Goal: Task Accomplishment & Management: Manage account settings

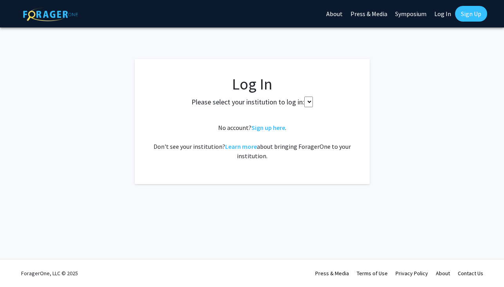
select select
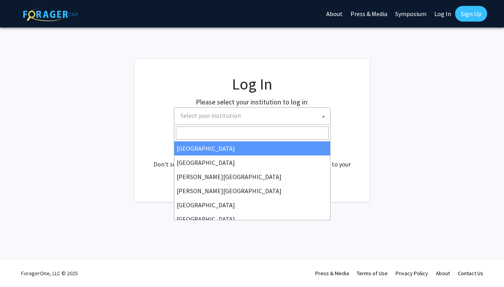
click at [249, 118] on span "Select your institution" at bounding box center [254, 115] width 153 height 16
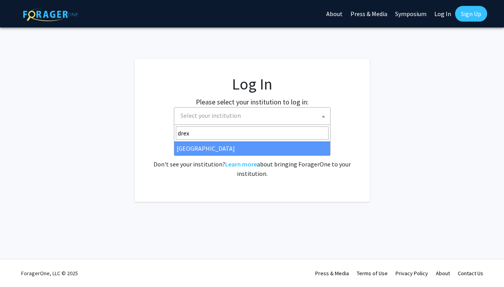
type input "drex"
select select "6"
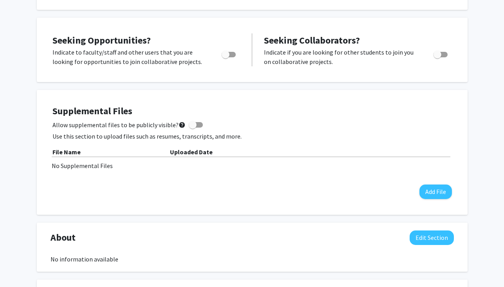
scroll to position [242, 0]
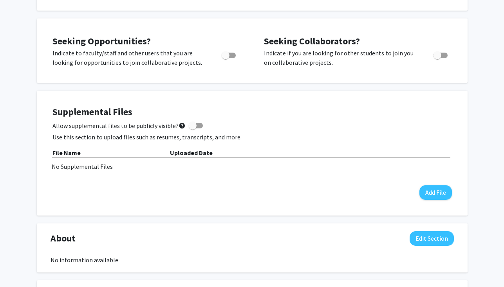
click at [230, 53] on span "Toggle" at bounding box center [229, 55] width 14 height 5
click at [226, 58] on input "Are you actively seeking opportunities?" at bounding box center [225, 58] width 0 height 0
checkbox input "true"
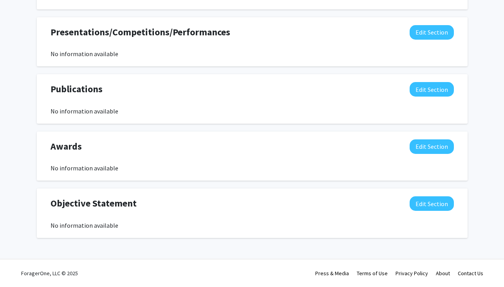
scroll to position [415, 0]
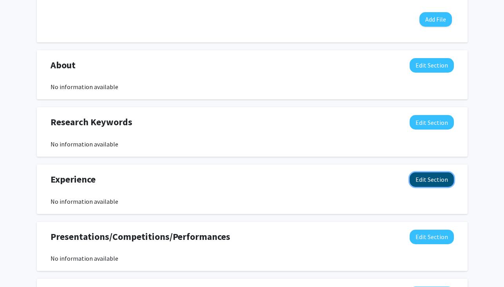
click at [437, 179] on button "Edit Section" at bounding box center [432, 179] width 44 height 15
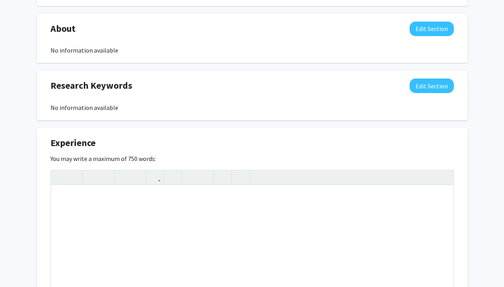
scroll to position [468, 0]
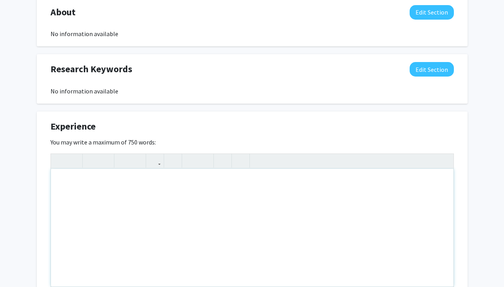
click at [242, 184] on div "Note to users with screen readers: Please deactivate our accessibility plugin f…" at bounding box center [252, 228] width 403 height 118
paste div "Note to users with screen readers: Please deactivate our accessibility plugin f…"
type textarea "<p>Clinical Research Coordinator - [PERSON_NAME] University&nbsp; &nbsp;</p><p>…"
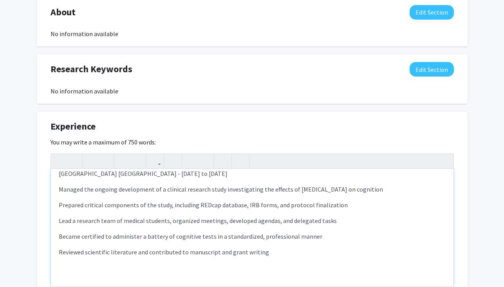
scroll to position [0, 0]
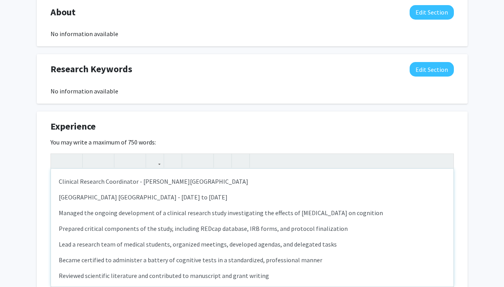
click at [58, 181] on div "Clinical Research Coordinator - [PERSON_NAME][GEOGRAPHIC_DATA] [GEOGRAPHIC_DATA…" at bounding box center [252, 228] width 403 height 118
click at [165, 180] on p "Position: Clinical Research Coordinator - [PERSON_NAME][GEOGRAPHIC_DATA]" at bounding box center [252, 180] width 387 height 9
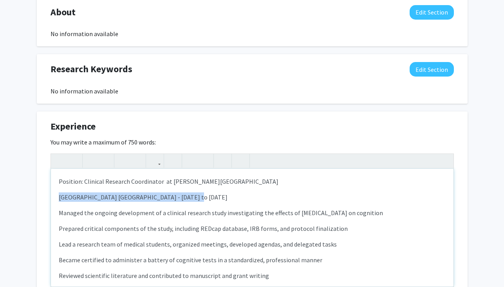
drag, startPoint x: 211, startPoint y: 195, endPoint x: 29, endPoint y: 195, distance: 182.3
click at [29, 195] on div "[PERSON_NAME] Edit Section See Public View help Degree Level: Undergraduate Stu…" at bounding box center [252, 73] width 504 height 1025
click at [56, 200] on div "Position: Clinical Research Coordinator at [PERSON_NAME][GEOGRAPHIC_DATA] [GEOG…" at bounding box center [252, 228] width 403 height 118
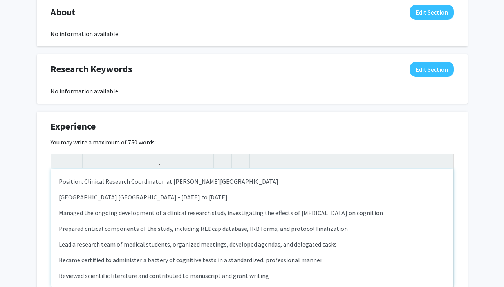
click at [60, 213] on p "Managed the ongoing development of a clinical research study investigating the …" at bounding box center [252, 212] width 387 height 9
click at [59, 230] on p "Prepared critical components of the study, including REDcap database, IRB forms…" at bounding box center [252, 227] width 387 height 9
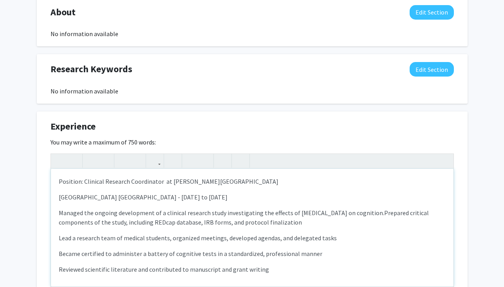
drag, startPoint x: 59, startPoint y: 238, endPoint x: 66, endPoint y: 245, distance: 10.0
click at [60, 240] on p "Lead a research team of medical students, organized meetings, developed agendas…" at bounding box center [252, 237] width 387 height 9
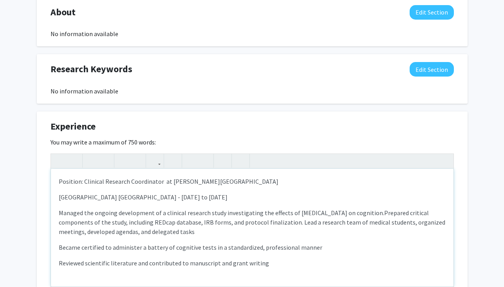
scroll to position [11, 0]
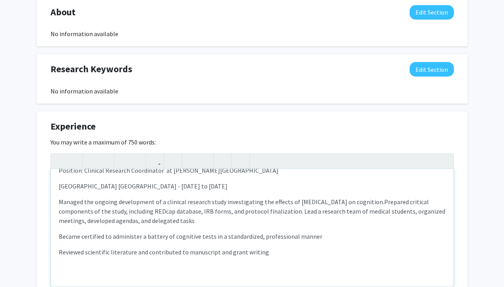
click at [56, 236] on div "Position: Clinical Research Coordinator at [PERSON_NAME][GEOGRAPHIC_DATA] [GEOG…" at bounding box center [252, 228] width 403 height 118
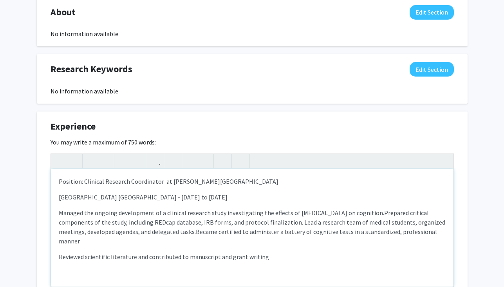
click at [59, 252] on p "Reviewed scientific literature and contributed to manuscript and grant writing" at bounding box center [252, 256] width 387 height 9
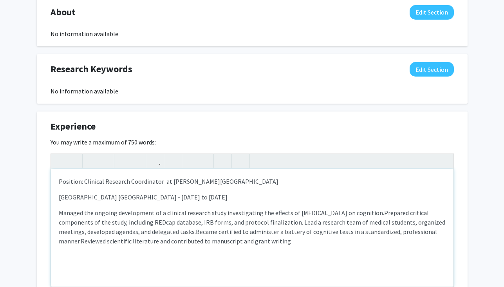
click at [312, 249] on div "Position: Clinical Research Coordinator at [PERSON_NAME][GEOGRAPHIC_DATA] [GEOG…" at bounding box center [252, 228] width 403 height 118
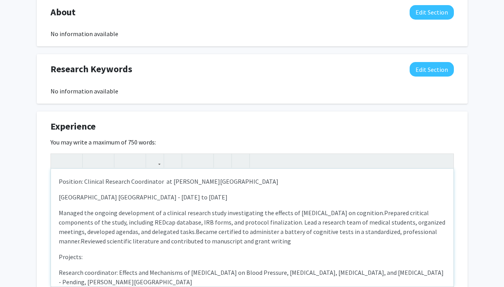
scroll to position [39, 0]
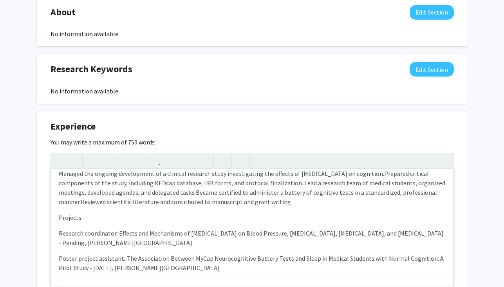
click at [56, 217] on div "Position: Clinical Research Coordinator at [PERSON_NAME][GEOGRAPHIC_DATA] [GEOG…" at bounding box center [252, 228] width 403 height 118
click at [97, 216] on p "Positions and Projects:" at bounding box center [252, 216] width 387 height 9
click at [181, 234] on p "Research coordinator: Effects and Mechanisms of [MEDICAL_DATA] on Blood Pressur…" at bounding box center [252, 237] width 387 height 19
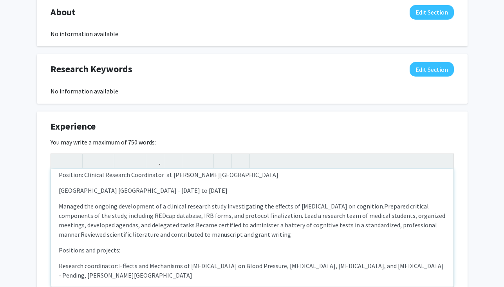
scroll to position [5, 0]
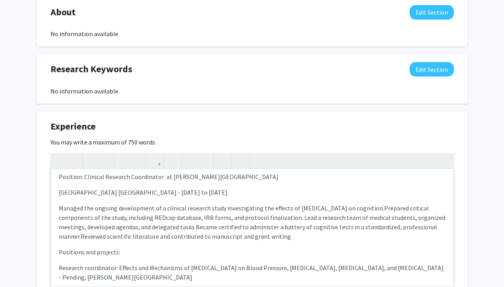
click at [355, 207] on p "Managed the ongoing development of a clinical research study investigating the …" at bounding box center [252, 222] width 387 height 38
click at [354, 209] on p "Managed the ongoing development of a clinical research study investigating the …" at bounding box center [252, 222] width 387 height 38
type textarea "<p>Position: Clinical Research Coordinator&nbsp; at [PERSON_NAME][GEOGRAPHIC_DA…"
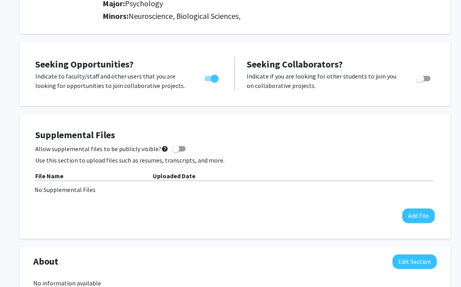
scroll to position [221, 0]
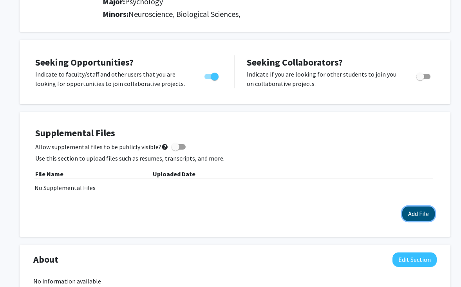
click at [422, 216] on button "Add File" at bounding box center [419, 213] width 33 height 15
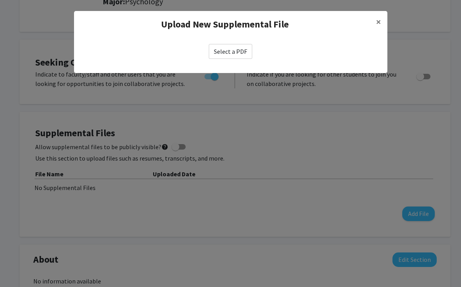
click at [223, 53] on label "Select a PDF" at bounding box center [231, 51] width 44 height 15
click at [0, 0] on input "Select a PDF" at bounding box center [0, 0] width 0 height 0
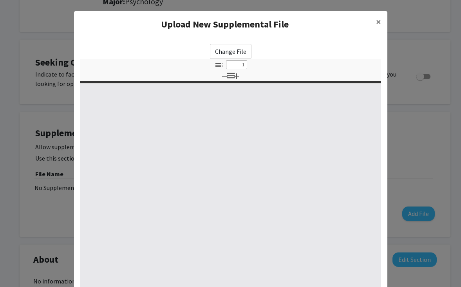
select select "custom"
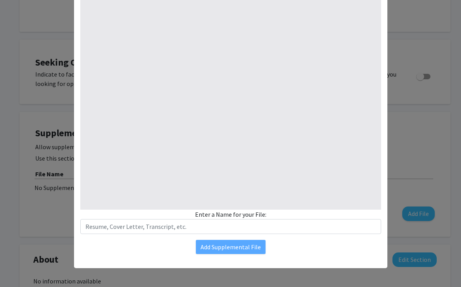
type input "0"
select select "custom"
type input "1"
select select "auto"
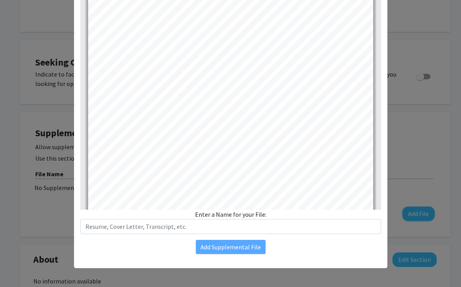
scroll to position [0, 0]
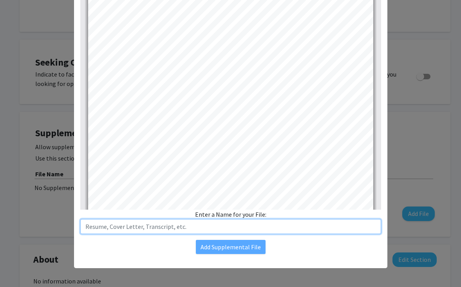
click at [190, 221] on input "text" at bounding box center [230, 226] width 301 height 15
type input "Resume"
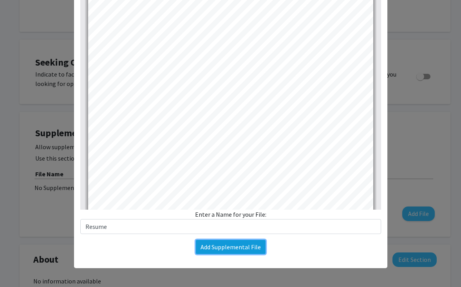
click at [239, 250] on button "Add Supplemental File" at bounding box center [231, 246] width 70 height 14
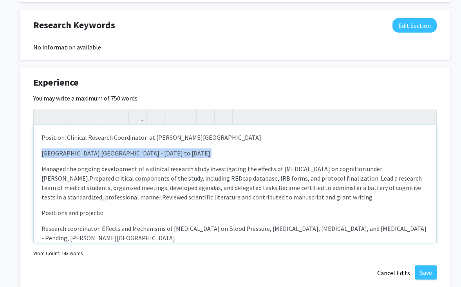
drag, startPoint x: 183, startPoint y: 158, endPoint x: 40, endPoint y: 156, distance: 143.9
click at [40, 157] on div "Position: Clinical Research Coordinator at [PERSON_NAME][GEOGRAPHIC_DATA] [GEOG…" at bounding box center [235, 184] width 403 height 118
type textarea "<p>Position: Clinical Research Coordinator&nbsp; at [PERSON_NAME][GEOGRAPHIC_DA…"
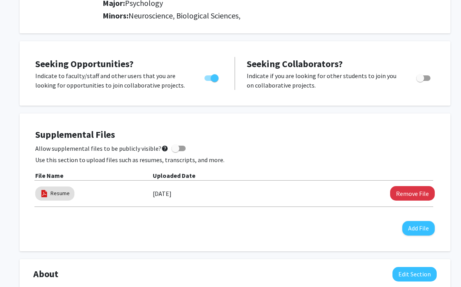
scroll to position [298, 0]
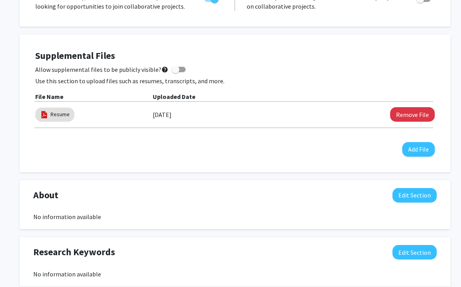
click at [181, 70] on span at bounding box center [179, 69] width 14 height 5
click at [176, 72] on input "Allow supplemental files to be publicly visible? help" at bounding box center [175, 72] width 0 height 0
checkbox input "true"
click at [216, 61] on h4 "Supplemental Files" at bounding box center [235, 55] width 400 height 11
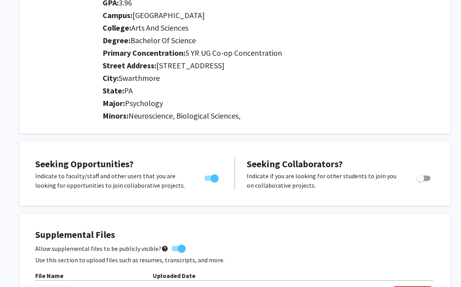
scroll to position [0, 0]
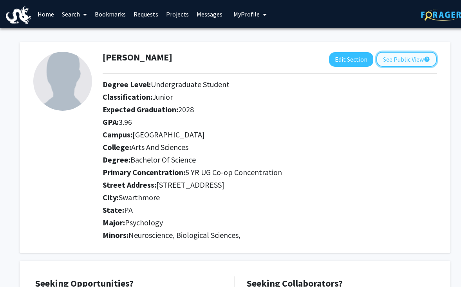
click at [399, 59] on button "See Public View help" at bounding box center [407, 59] width 60 height 15
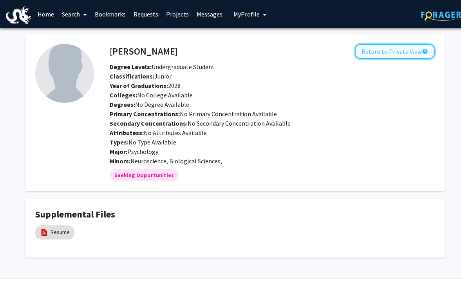
click at [414, 53] on button "Return to Private View help" at bounding box center [395, 51] width 80 height 15
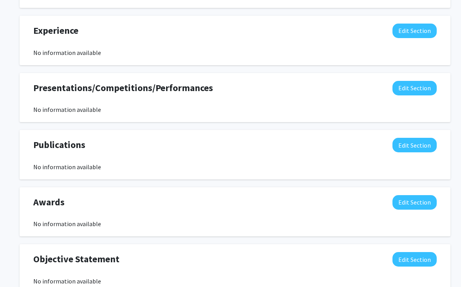
scroll to position [483, 0]
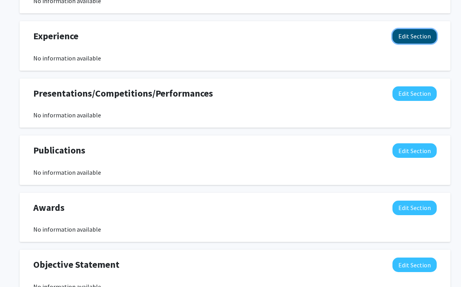
click at [408, 33] on button "Edit Section" at bounding box center [415, 36] width 44 height 15
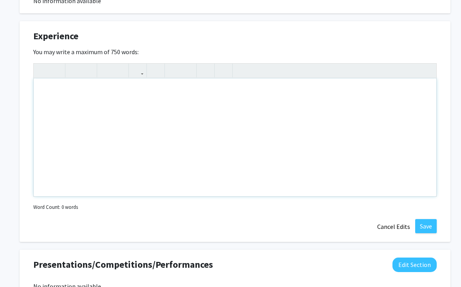
click at [244, 100] on div "Note to users with screen readers: Please deactivate our accessibility plugin f…" at bounding box center [235, 137] width 403 height 118
click at [210, 110] on div "Note to users with screen readers: Please deactivate our accessibility plugin f…" at bounding box center [235, 137] width 403 height 118
paste div "Note to users with screen readers: Please deactivate our accessibility plugin f…"
type textarea "<p>Clinical Research Coordinator - [PERSON_NAME] University&nbsp; &nbsp;</p><p>…"
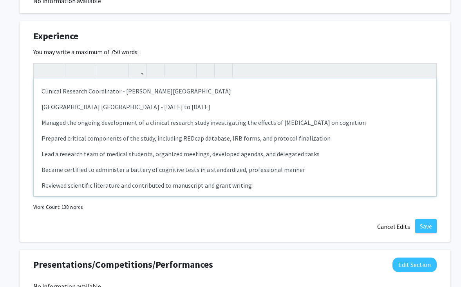
click at [123, 91] on p "Clinical Research Coordinator - [PERSON_NAME][GEOGRAPHIC_DATA]" at bounding box center [235, 90] width 387 height 9
drag, startPoint x: 187, startPoint y: 109, endPoint x: 66, endPoint y: 109, distance: 121.5
click at [66, 109] on p "[GEOGRAPHIC_DATA] [GEOGRAPHIC_DATA] - [DATE] to [DATE]" at bounding box center [235, 106] width 387 height 9
click at [56, 107] on p "[GEOGRAPHIC_DATA] [GEOGRAPHIC_DATA] - [DATE] to [DATE]" at bounding box center [235, 106] width 387 height 9
drag, startPoint x: 176, startPoint y: 106, endPoint x: 63, endPoint y: 106, distance: 113.3
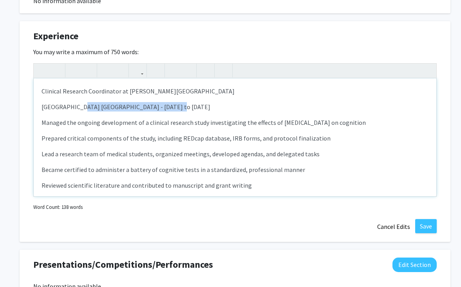
click at [64, 106] on p "[GEOGRAPHIC_DATA] [GEOGRAPHIC_DATA] - [DATE] to [DATE]" at bounding box center [235, 106] width 387 height 9
click at [83, 107] on p "[GEOGRAPHIC_DATA] [GEOGRAPHIC_DATA] - [DATE] to [DATE]" at bounding box center [235, 106] width 387 height 9
drag, startPoint x: 88, startPoint y: 107, endPoint x: 214, endPoint y: 98, distance: 126.6
click at [214, 98] on div "Clinical Research Coordinator at [PERSON_NAME][GEOGRAPHIC_DATA] [GEOGRAPHIC_DAT…" at bounding box center [235, 137] width 403 height 118
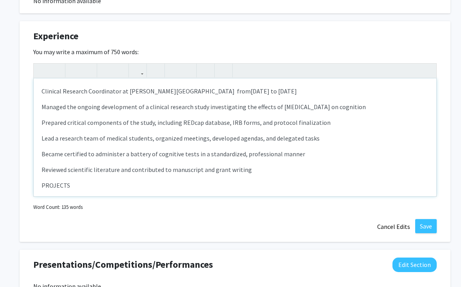
click at [40, 109] on div "Clinical Research Coordinator at [PERSON_NAME][GEOGRAPHIC_DATA] from [DATE] to …" at bounding box center [235, 137] width 403 height 118
click at [41, 126] on div "Clinical Research Coordinator at [PERSON_NAME][GEOGRAPHIC_DATA] from [DATE] to …" at bounding box center [235, 137] width 403 height 118
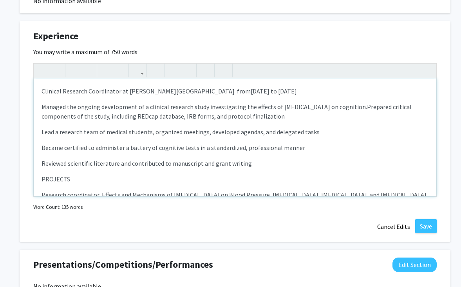
click at [38, 133] on div "Clinical Research Coordinator at [PERSON_NAME][GEOGRAPHIC_DATA] from [DATE] to …" at bounding box center [235, 137] width 403 height 118
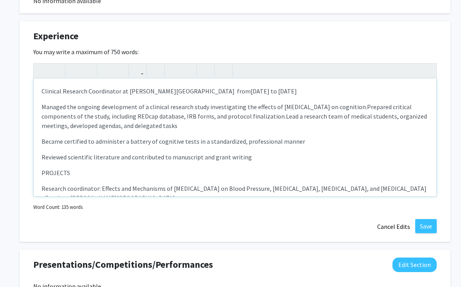
click at [42, 145] on p "Became certified to administer a battery of cognitive tests in a standardized, …" at bounding box center [235, 140] width 387 height 9
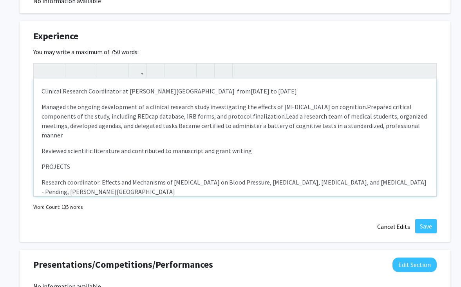
click at [38, 140] on div "Clinical Research Coordinator at [PERSON_NAME][GEOGRAPHIC_DATA] from [DATE] to …" at bounding box center [235, 137] width 403 height 118
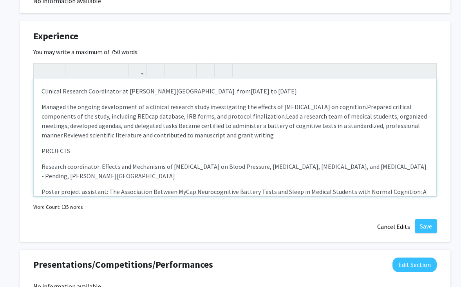
click at [334, 106] on span "Managed the ongoing development of a clinical research study investigating the …" at bounding box center [205, 107] width 326 height 8
click at [337, 109] on span "Managed the ongoing development of a clinical research study investigating the …" at bounding box center [205, 107] width 326 height 8
click at [382, 157] on div "Clinical Research Coordinator at [PERSON_NAME][GEOGRAPHIC_DATA] from [DATE] to …" at bounding box center [235, 137] width 403 height 118
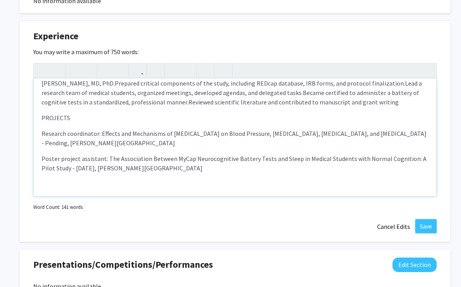
click at [58, 114] on p "PROJECTS" at bounding box center [235, 117] width 387 height 9
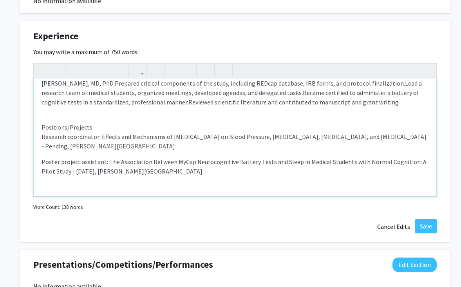
click at [187, 163] on p "Poster project assistant: The Association Between MyCap Neurocognitive Battery …" at bounding box center [235, 166] width 387 height 19
click at [368, 189] on div "Clinical Research Coordinator at [PERSON_NAME][GEOGRAPHIC_DATA] from [DATE] to …" at bounding box center [235, 137] width 403 height 118
type textarea "<p>Clinical Research Coordinator at [PERSON_NAME][GEOGRAPHIC_DATA]; from&nbsp;<…"
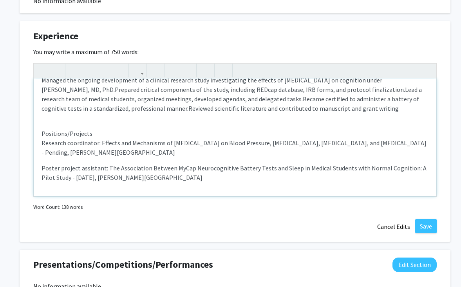
scroll to position [0, 0]
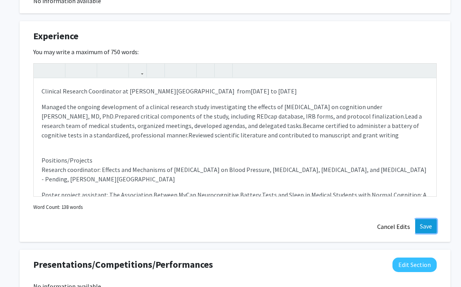
click at [429, 223] on button "Save" at bounding box center [426, 226] width 22 height 14
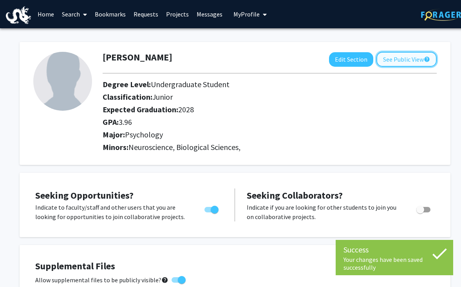
click at [398, 59] on button "See Public View help" at bounding box center [407, 59] width 60 height 15
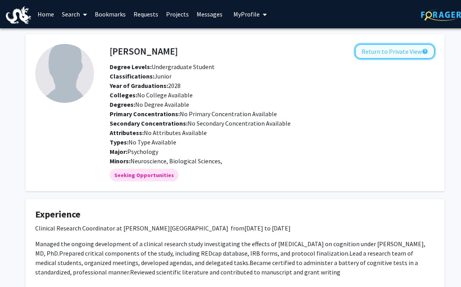
click at [403, 47] on button "Return to Private View help" at bounding box center [395, 51] width 80 height 15
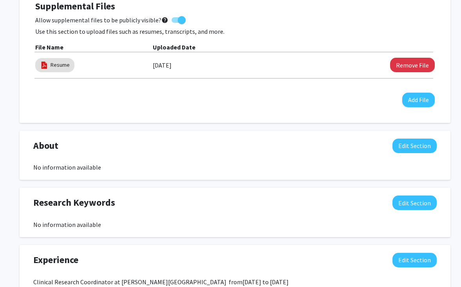
scroll to position [317, 0]
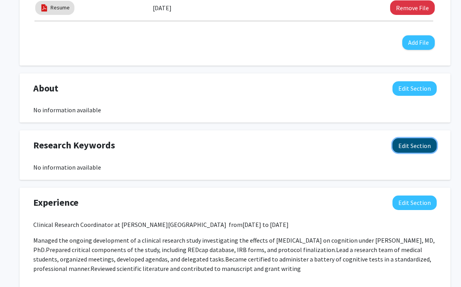
click at [423, 148] on button "Edit Section" at bounding box center [415, 145] width 44 height 15
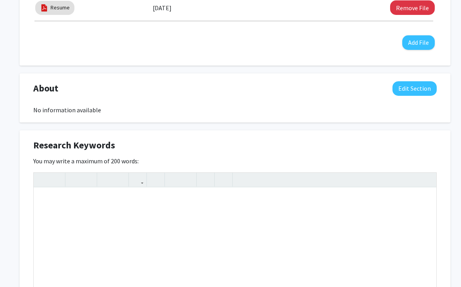
click at [323, 186] on div at bounding box center [235, 179] width 403 height 15
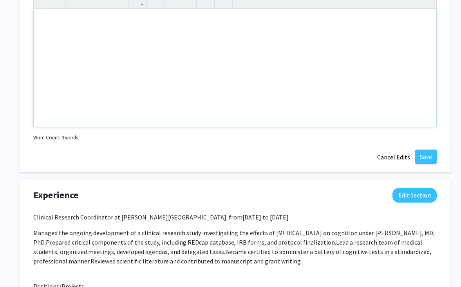
scroll to position [440, 0]
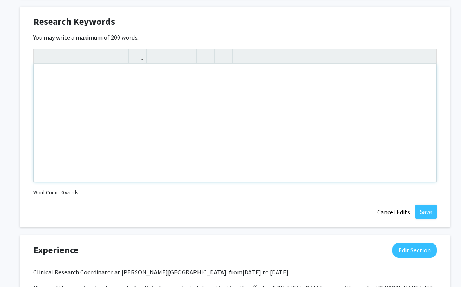
click at [319, 107] on div "Note to users with screen readers: Please deactivate our accessibility plugin f…" at bounding box center [235, 123] width 403 height 118
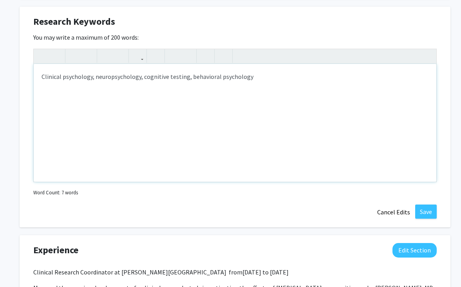
type textarea "Clinical psychology, neuropsychology, cognitive testing, behavioral psychology"
click at [433, 211] on button "Save" at bounding box center [426, 211] width 22 height 14
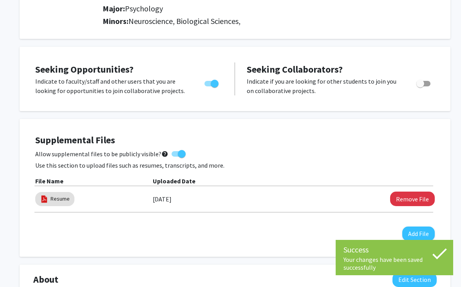
scroll to position [0, 0]
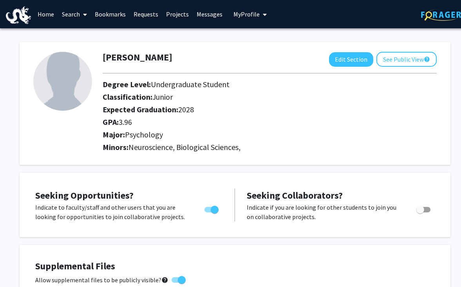
click at [83, 11] on span at bounding box center [83, 14] width 7 height 27
click at [80, 34] on span "Faculty/Staff" at bounding box center [87, 36] width 58 height 16
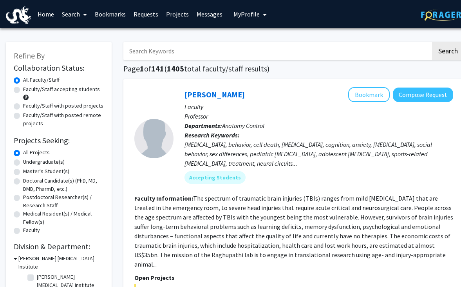
click at [59, 161] on label "Undergraduate(s)" at bounding box center [44, 162] width 42 height 8
click at [28, 161] on input "Undergraduate(s)" at bounding box center [25, 160] width 5 height 5
radio input "true"
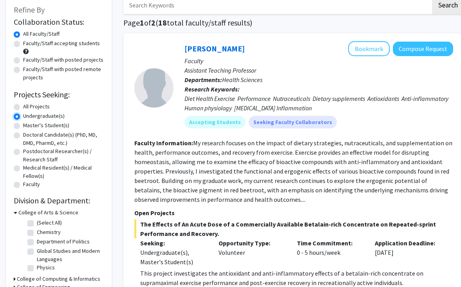
scroll to position [46, 0]
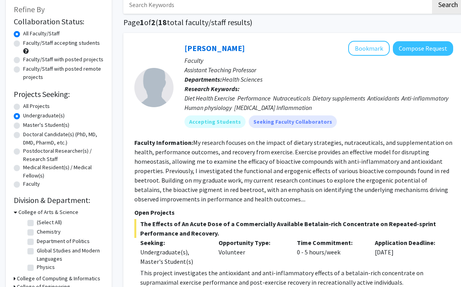
drag, startPoint x: 264, startPoint y: 229, endPoint x: 264, endPoint y: 217, distance: 12.2
click at [264, 217] on section "Open Projects The Effects of An Acute Dose of a Commercially Available Betalain…" at bounding box center [293, 267] width 319 height 120
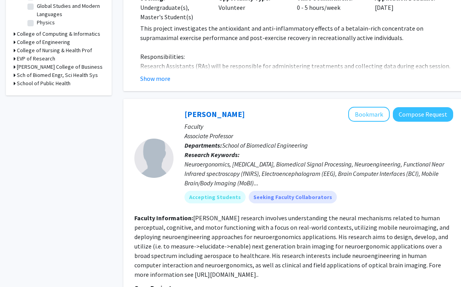
scroll to position [319, 0]
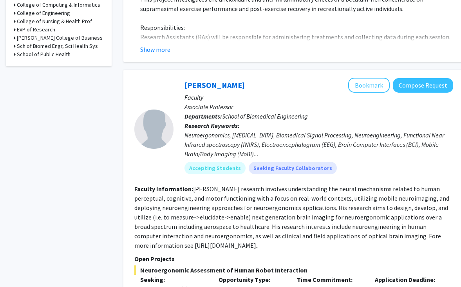
click at [264, 217] on fg-read-more "[PERSON_NAME] research involves understanding the neural mechanisms related to …" at bounding box center [291, 217] width 315 height 64
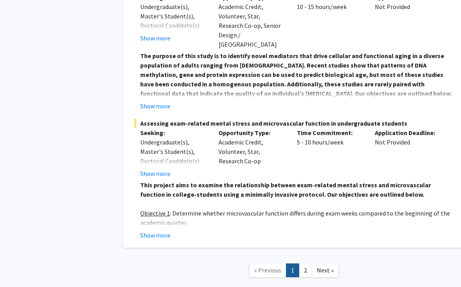
scroll to position [3413, 0]
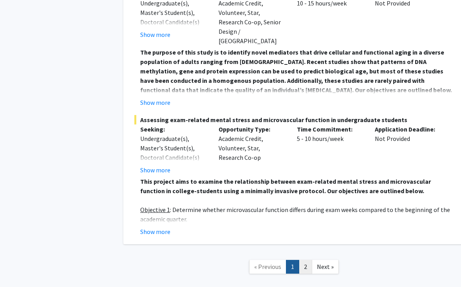
click at [307, 259] on link "2" at bounding box center [305, 266] width 13 height 14
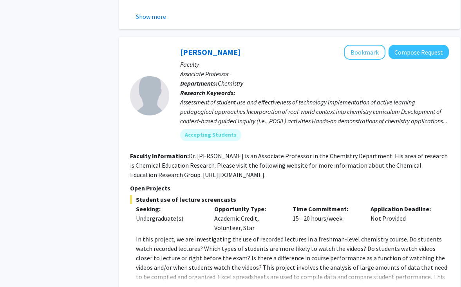
scroll to position [1936, 4]
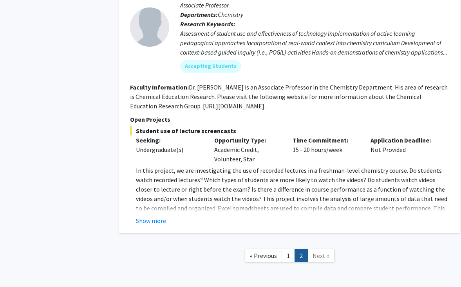
click at [319, 251] on span "Next »" at bounding box center [321, 255] width 17 height 8
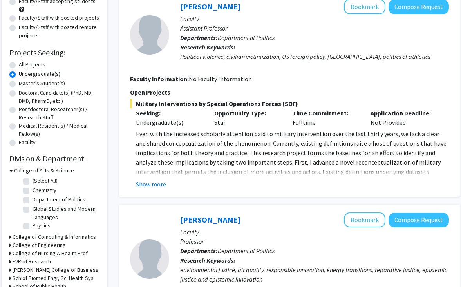
scroll to position [0, 4]
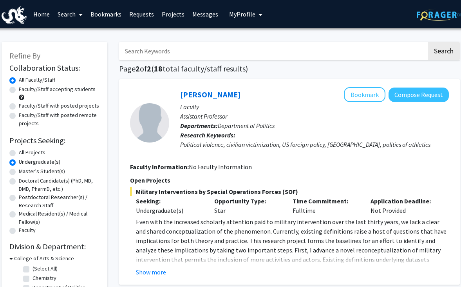
click at [176, 14] on link "Projects" at bounding box center [173, 13] width 31 height 27
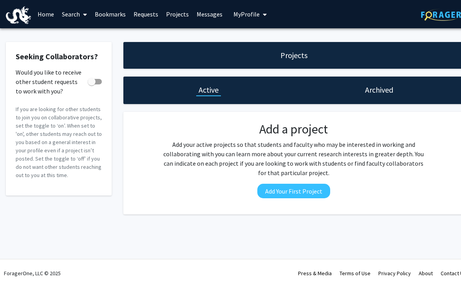
click at [134, 16] on link "Requests" at bounding box center [146, 13] width 33 height 27
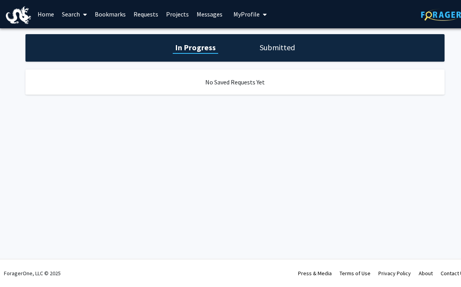
click at [108, 16] on link "Bookmarks" at bounding box center [110, 13] width 39 height 27
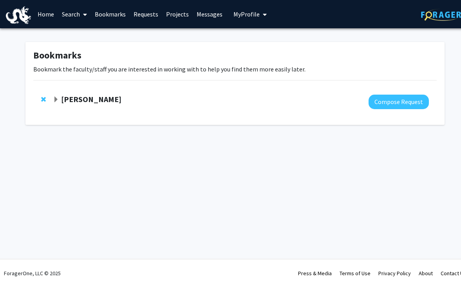
click at [73, 16] on link "Search" at bounding box center [74, 13] width 33 height 27
click at [52, 12] on link "Home" at bounding box center [46, 13] width 24 height 27
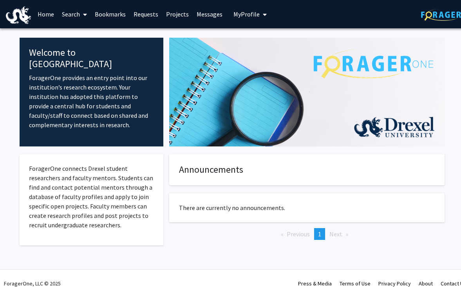
click at [263, 16] on icon "My profile dropdown to access profile and logout" at bounding box center [265, 14] width 4 height 6
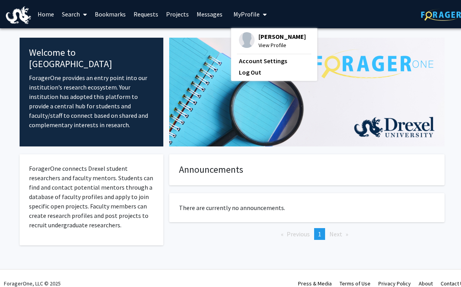
click at [217, 13] on link "Messages" at bounding box center [210, 13] width 34 height 27
